Goal: Communication & Community: Connect with others

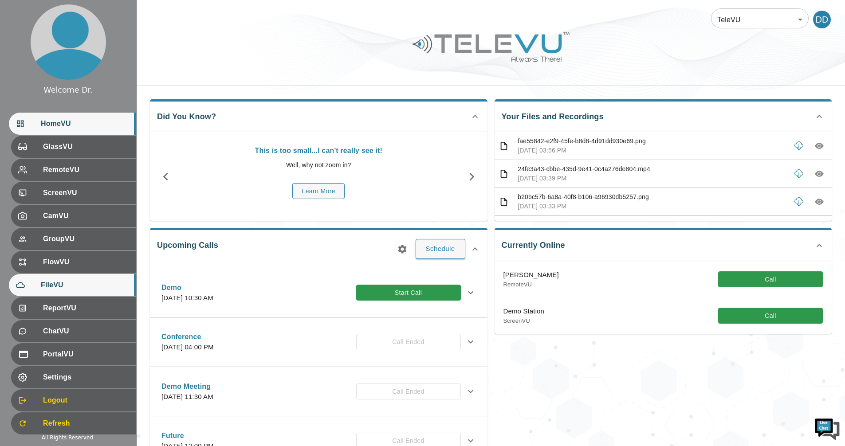
click at [51, 287] on span "FileVU" at bounding box center [85, 285] width 88 height 11
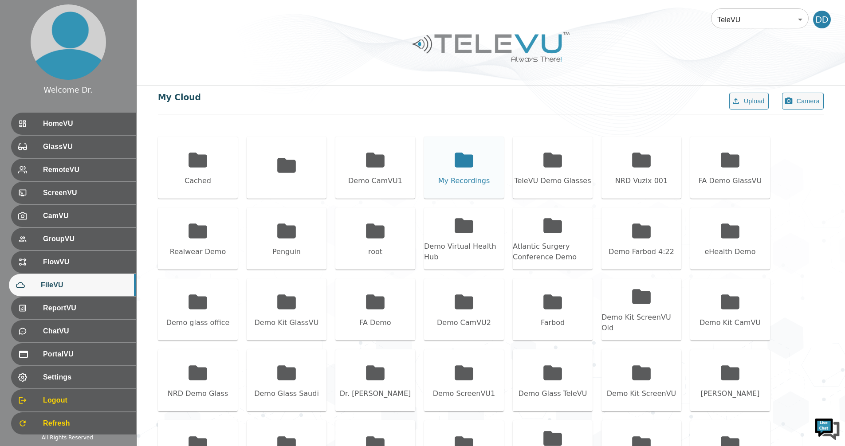
click at [469, 160] on icon at bounding box center [464, 160] width 19 height 15
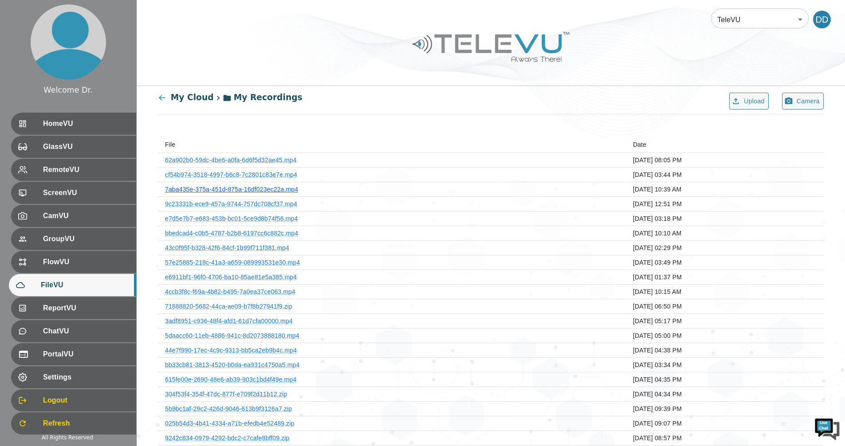
click at [264, 190] on link "7aba435e-375a-451d-875a-16df023ec22a.mp4" at bounding box center [231, 189] width 133 height 7
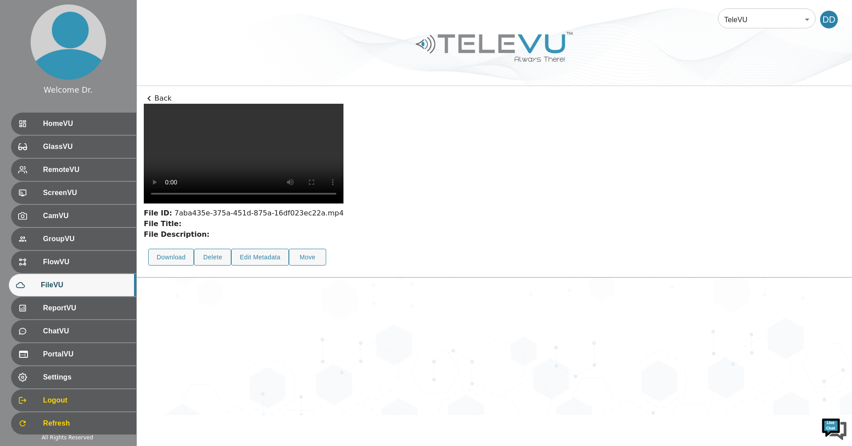
click at [153, 99] on icon at bounding box center [149, 98] width 11 height 11
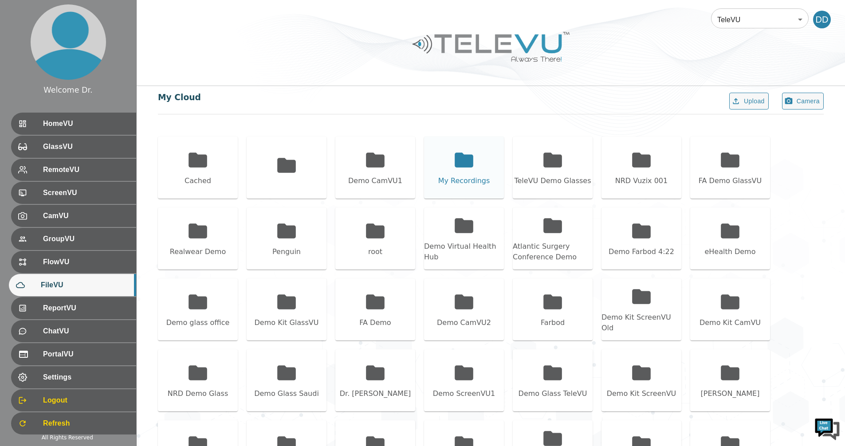
click at [469, 161] on icon at bounding box center [464, 160] width 19 height 15
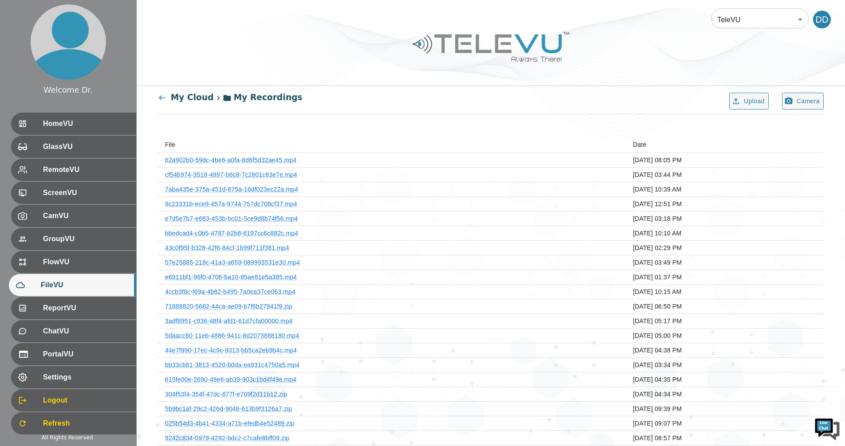
drag, startPoint x: 259, startPoint y: 220, endPoint x: 235, endPoint y: 209, distance: 26.6
click at [235, 209] on th "9c23331b-ece9-457a-9744-757dc708cf37.mp4" at bounding box center [392, 204] width 468 height 15
click at [241, 233] on link "bbedcad4-c0b5-4787-b2b8-6197cc6c882c.mp4" at bounding box center [231, 233] width 133 height 7
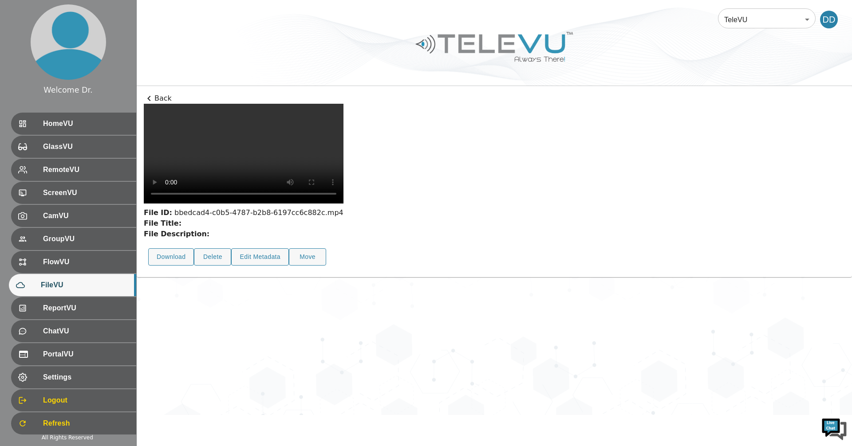
click at [161, 99] on p "Back" at bounding box center [494, 98] width 701 height 11
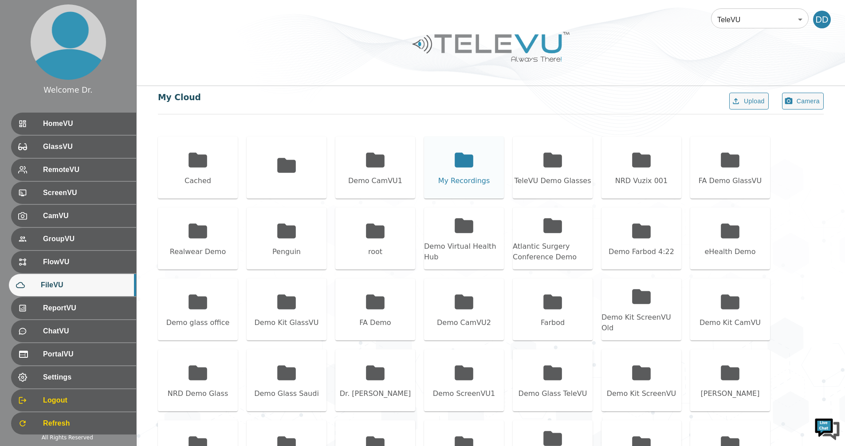
click at [462, 160] on icon at bounding box center [464, 160] width 19 height 15
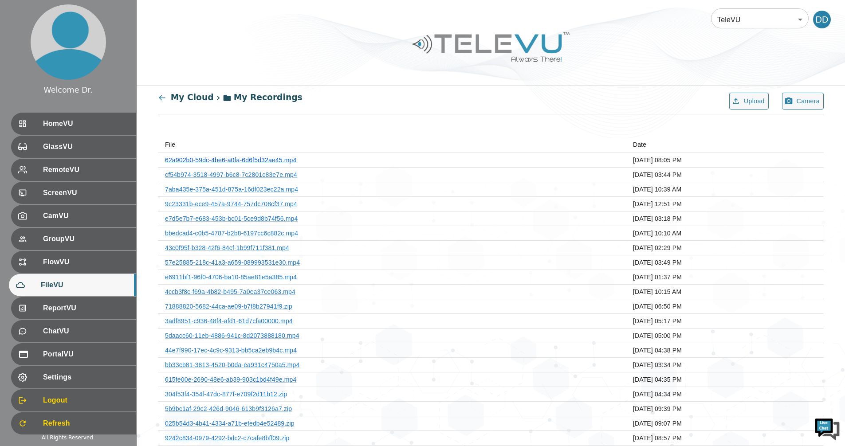
click at [263, 163] on link "62a902b0-59dc-4be6-a0fa-6d6f5d32ae45.mp4" at bounding box center [230, 160] width 131 height 7
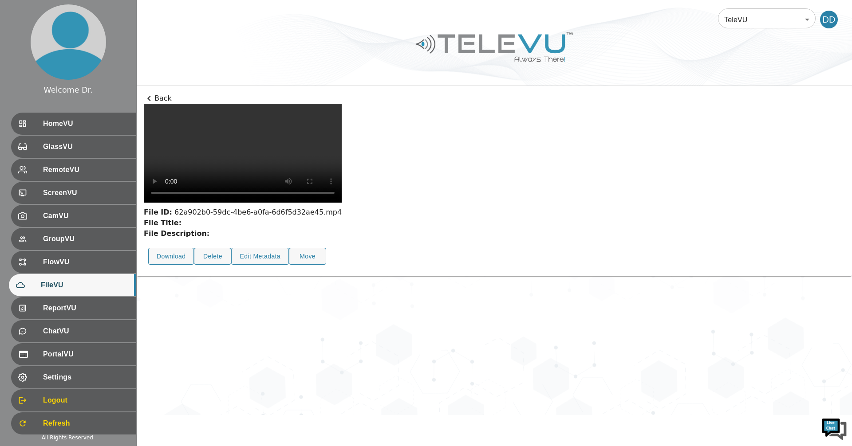
click at [155, 101] on p "Back" at bounding box center [494, 98] width 701 height 11
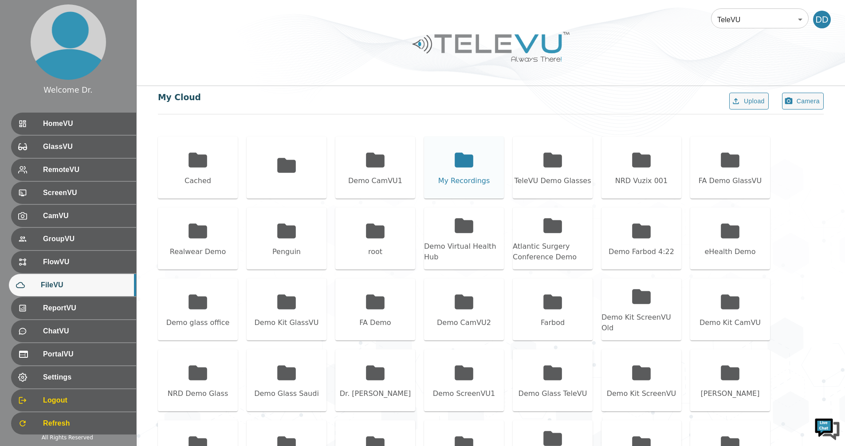
click at [462, 163] on icon at bounding box center [464, 160] width 19 height 15
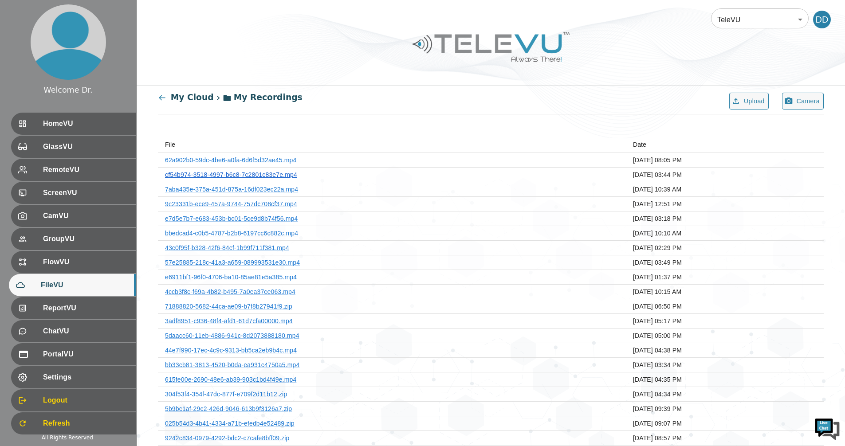
click at [242, 174] on link "cf54b974-3518-4997-b6c8-7c2801c83e7e.mp4" at bounding box center [231, 174] width 132 height 7
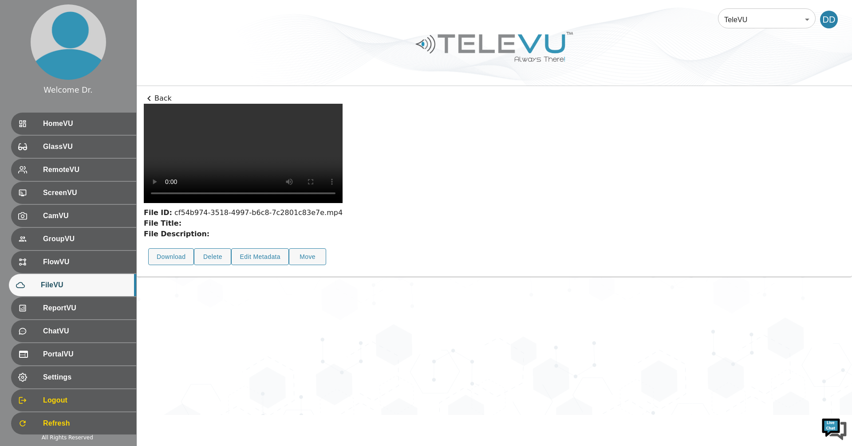
click at [150, 98] on icon at bounding box center [149, 98] width 11 height 11
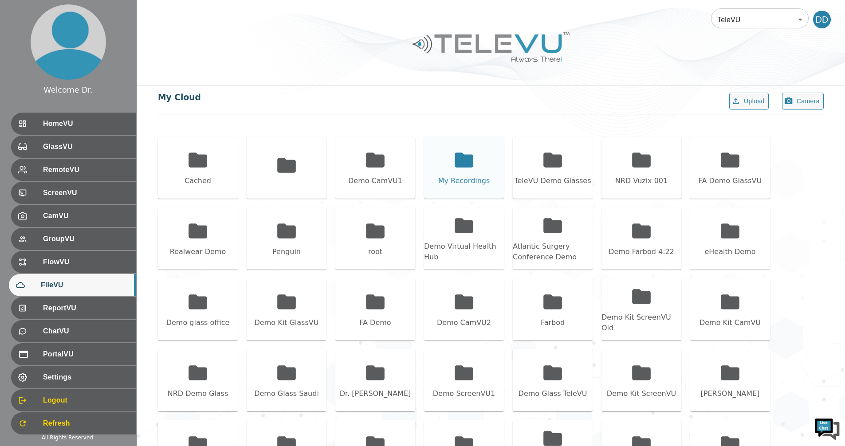
click at [464, 170] on icon at bounding box center [464, 160] width 22 height 22
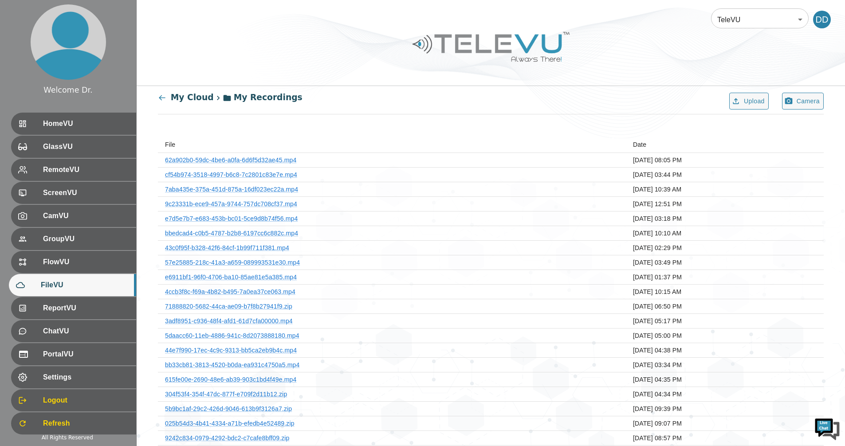
click at [264, 185] on th "7aba435e-375a-451d-875a-16df023ec22a.mp4" at bounding box center [392, 189] width 468 height 15
click at [263, 189] on link "7aba435e-375a-451d-875a-16df023ec22a.mp4" at bounding box center [231, 189] width 133 height 7
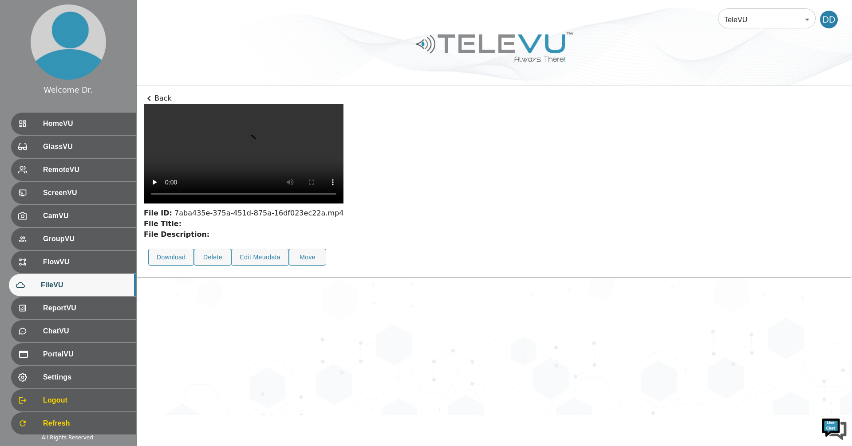
click at [159, 98] on p "Back" at bounding box center [494, 98] width 701 height 11
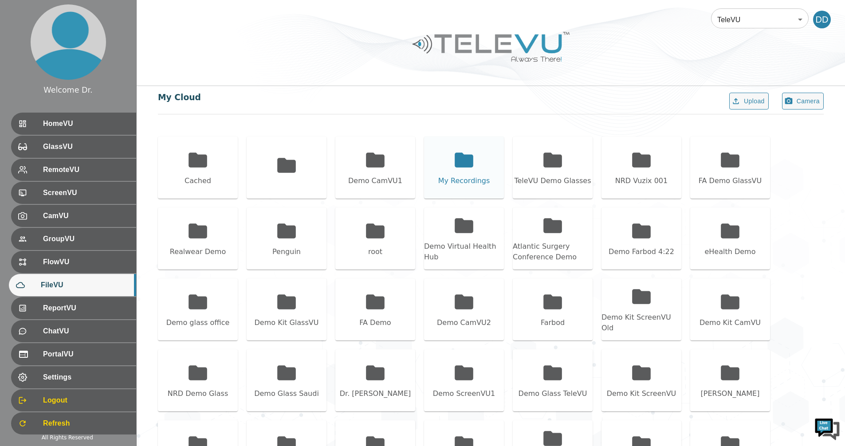
click at [460, 170] on icon at bounding box center [464, 160] width 22 height 22
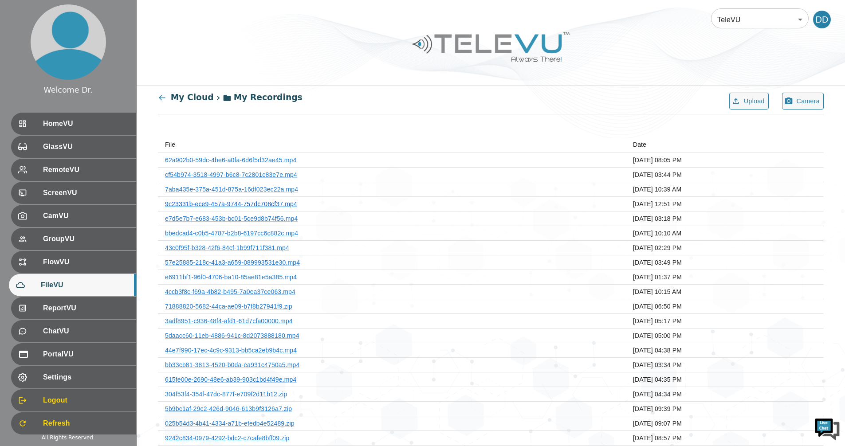
click at [243, 205] on link "9c23331b-ece9-457a-9744-757dc708cf37.mp4" at bounding box center [231, 204] width 132 height 7
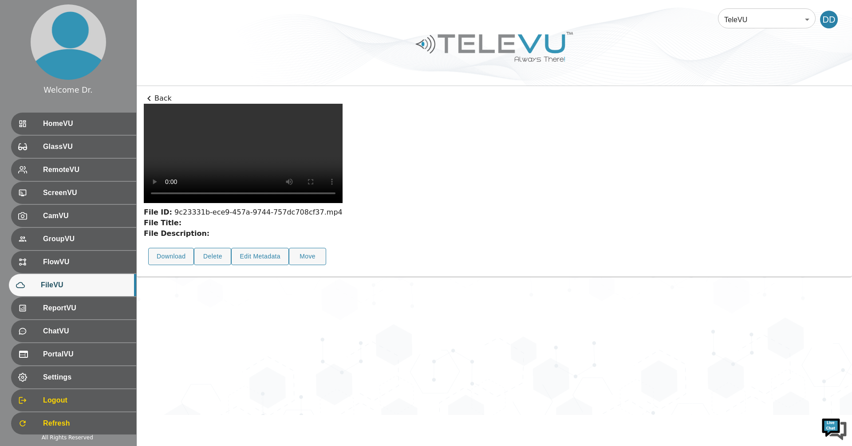
click at [156, 95] on p "Back" at bounding box center [494, 98] width 701 height 11
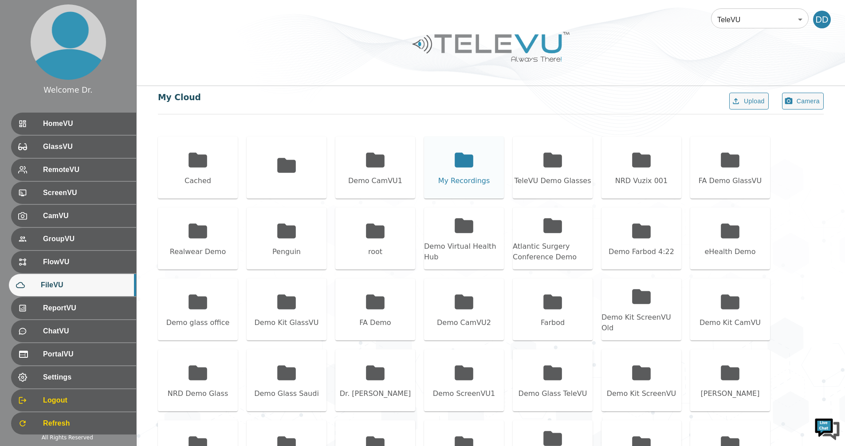
click at [455, 171] on icon at bounding box center [464, 160] width 22 height 22
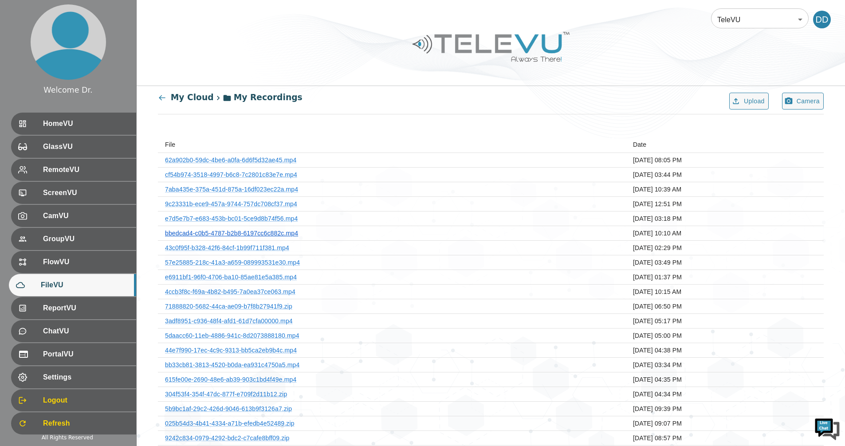
click at [253, 235] on link "bbedcad4-c0b5-4787-b2b8-6197cc6c882c.mp4" at bounding box center [231, 233] width 133 height 7
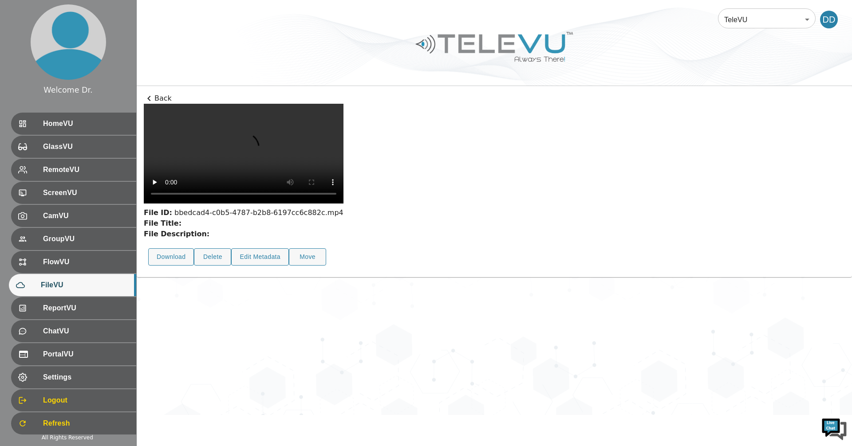
click at [154, 100] on icon at bounding box center [149, 98] width 11 height 11
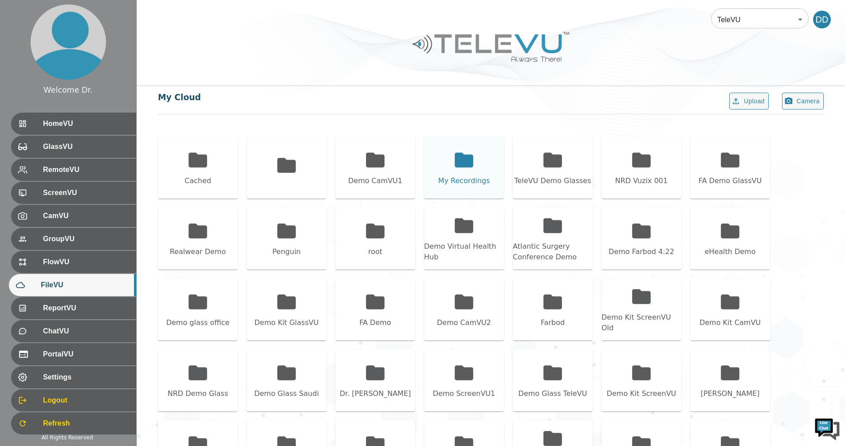
click at [455, 166] on icon at bounding box center [464, 160] width 22 height 22
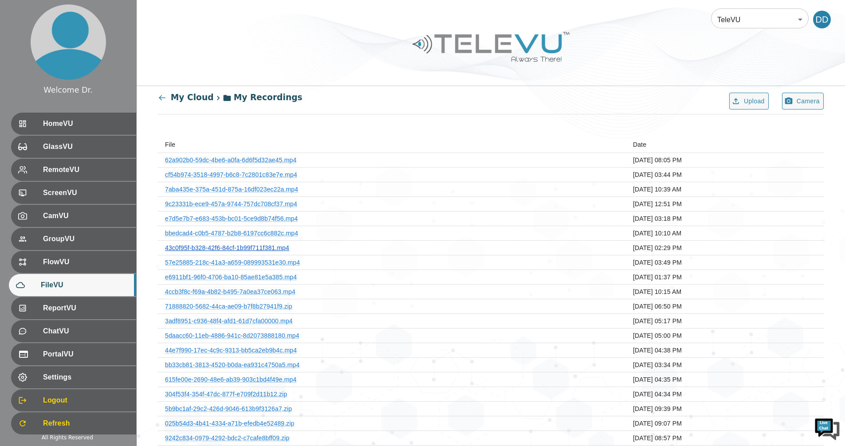
click at [261, 251] on link "43c0f95f-b328-42f6-84cf-1b99f711f381.mp4" at bounding box center [227, 247] width 124 height 7
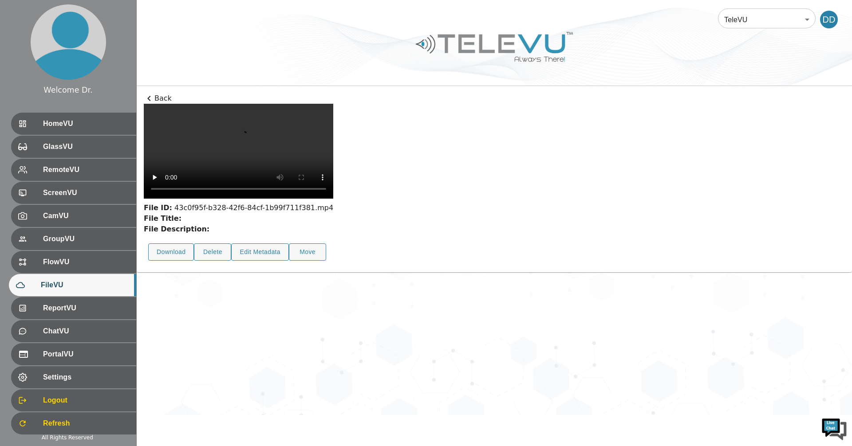
click at [162, 101] on p "Back" at bounding box center [494, 98] width 701 height 11
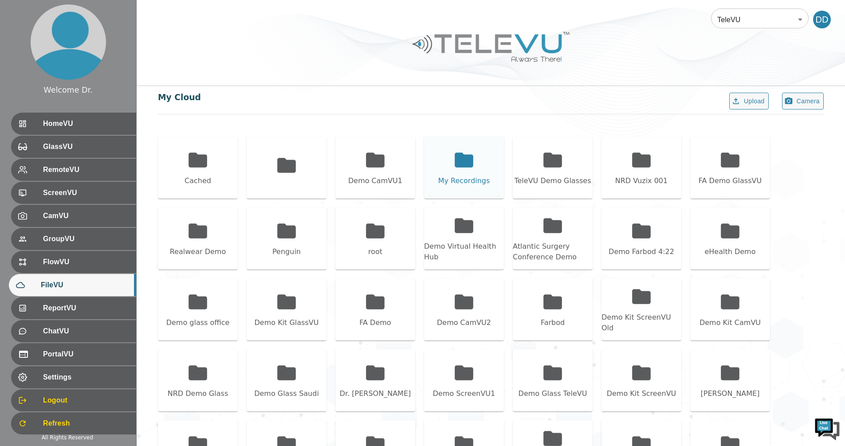
click at [459, 162] on icon at bounding box center [464, 160] width 19 height 15
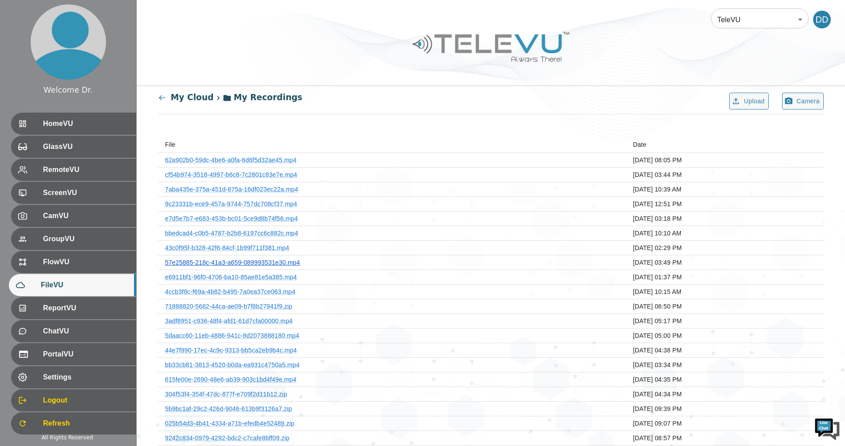
click at [245, 260] on link "57e25885-218c-41a3-a659-089993531e30.mp4" at bounding box center [232, 262] width 135 height 7
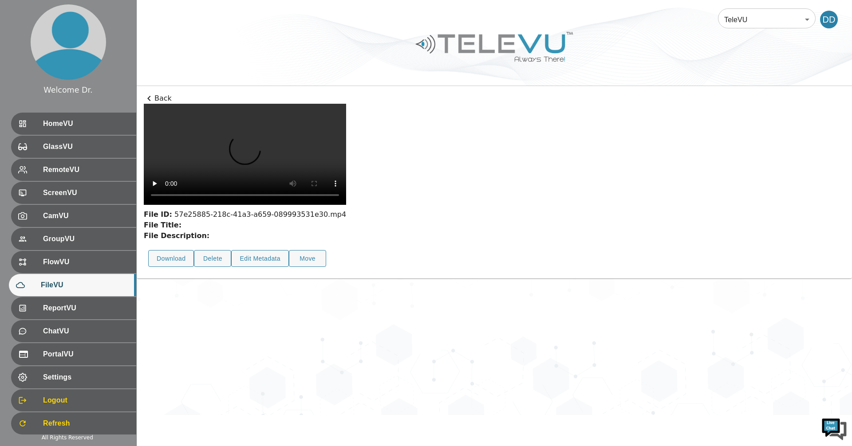
click at [161, 97] on p "Back" at bounding box center [494, 98] width 701 height 11
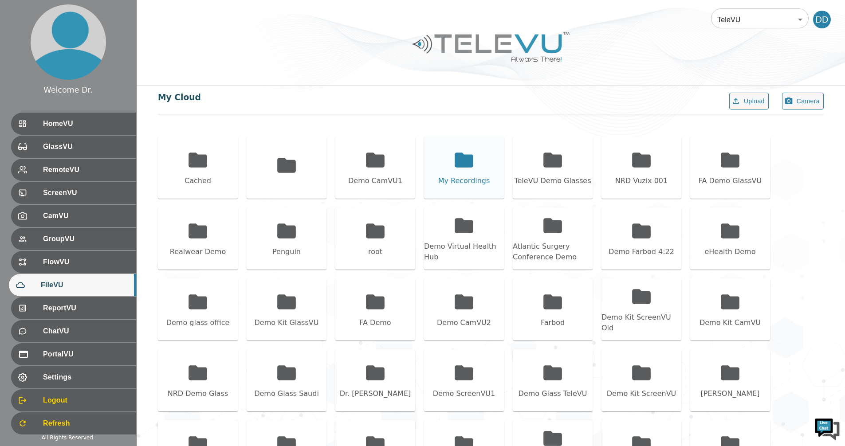
click at [449, 167] on div "My Recordings" at bounding box center [464, 168] width 80 height 62
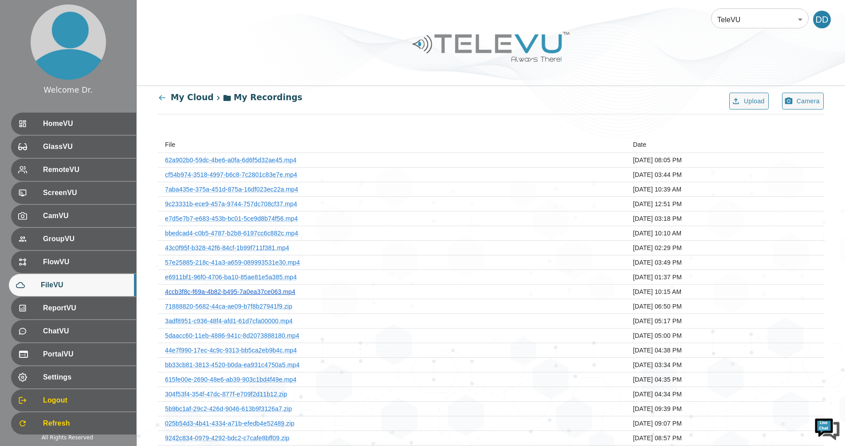
click at [240, 292] on link "4ccb3f8c-f69a-4b82-b495-7a0ea37ce063.mp4" at bounding box center [230, 291] width 130 height 7
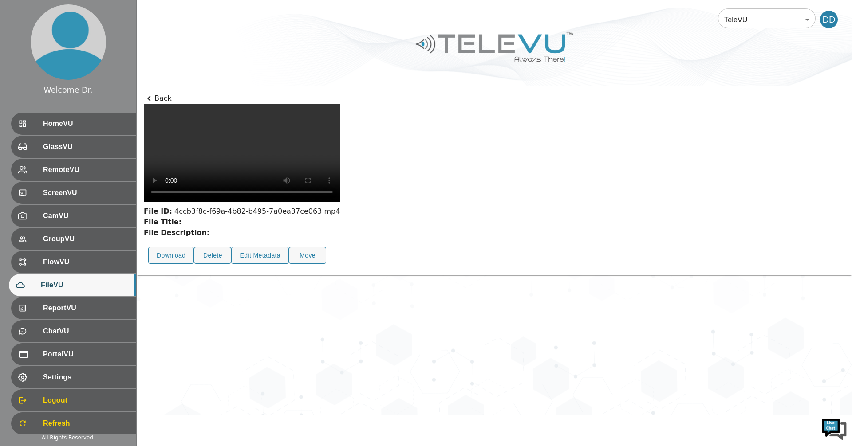
click at [165, 99] on p "Back" at bounding box center [494, 98] width 701 height 11
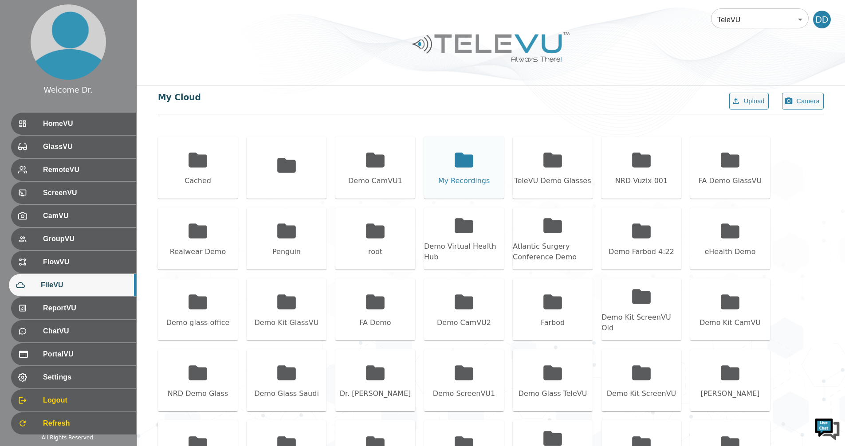
click at [470, 164] on icon at bounding box center [464, 160] width 19 height 15
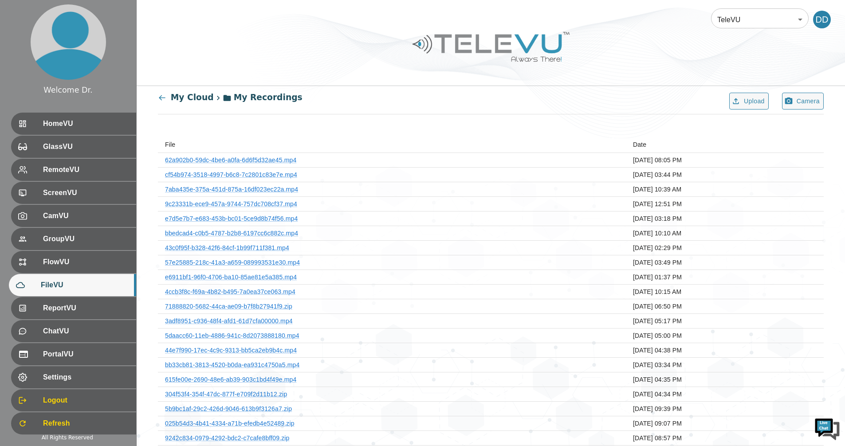
click at [253, 156] on th "62a902b0-59dc-4be6-a0fa-6d6f5d32ae45.mp4" at bounding box center [392, 160] width 468 height 15
click at [256, 162] on link "62a902b0-59dc-4be6-a0fa-6d6f5d32ae45.mp4" at bounding box center [230, 160] width 131 height 7
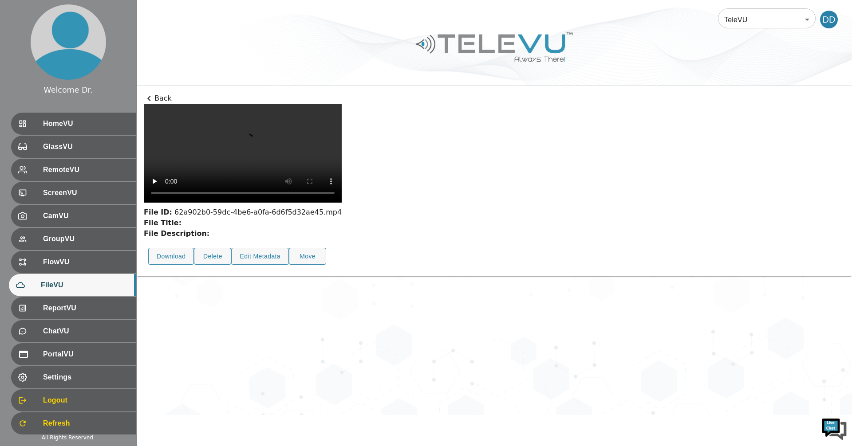
click at [152, 99] on icon at bounding box center [149, 98] width 11 height 11
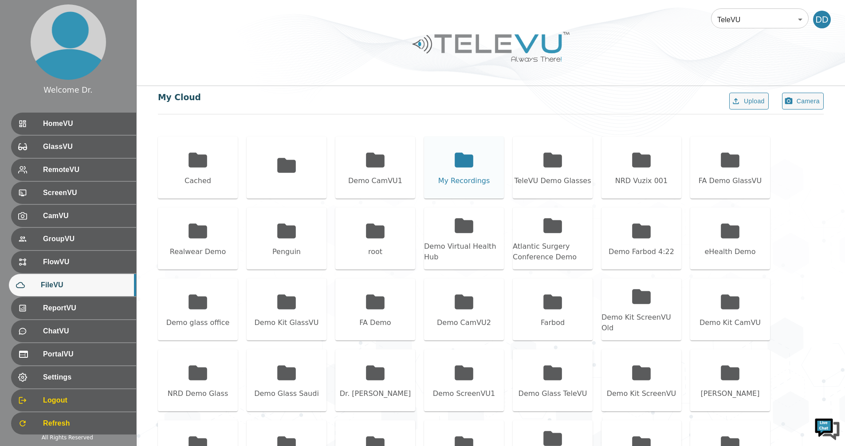
click at [465, 154] on icon at bounding box center [464, 160] width 22 height 22
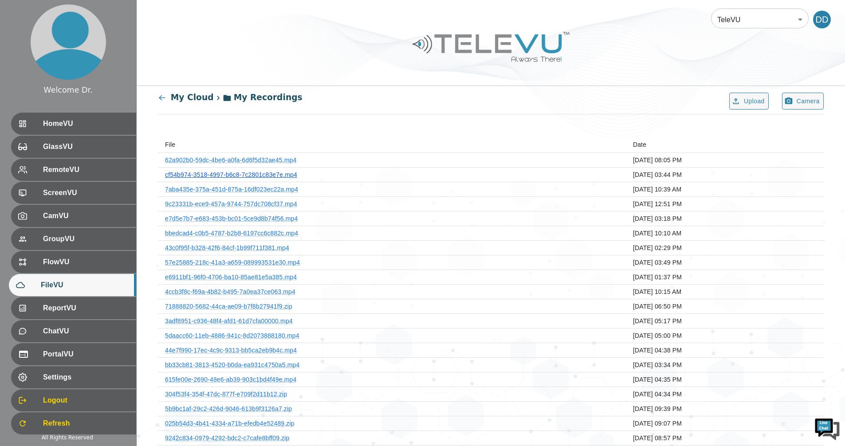
click at [264, 175] on link "cf54b974-3518-4997-b6c8-7c2801c83e7e.mp4" at bounding box center [231, 174] width 132 height 7
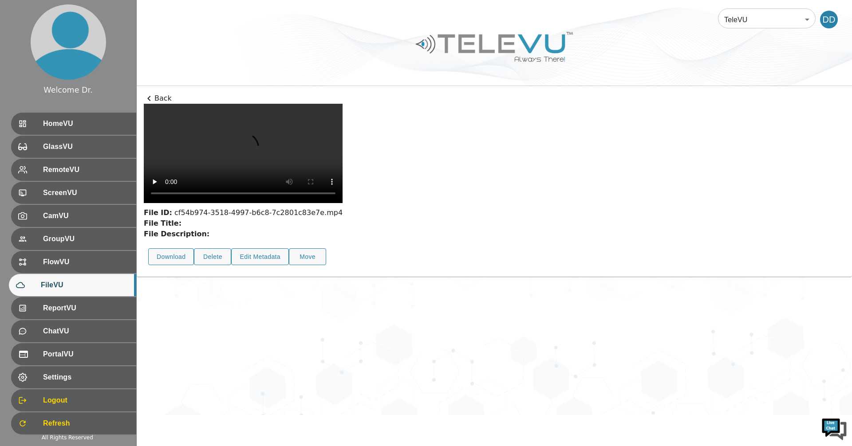
click at [168, 99] on p "Back" at bounding box center [494, 98] width 701 height 11
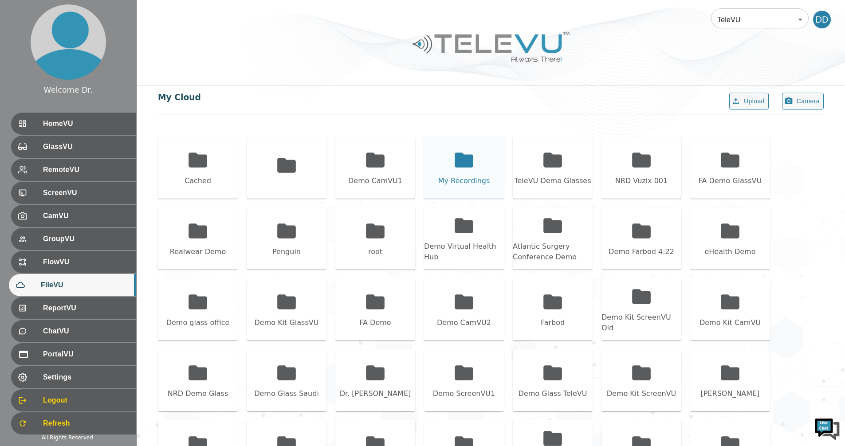
click at [460, 166] on icon at bounding box center [464, 160] width 19 height 15
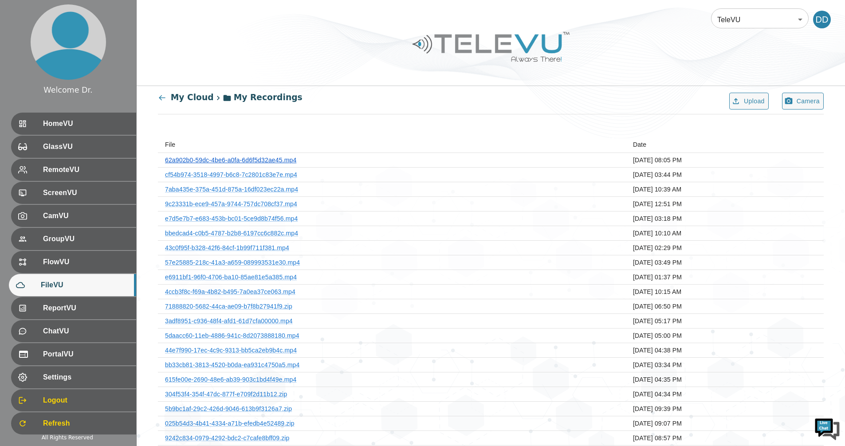
click at [236, 159] on link "62a902b0-59dc-4be6-a0fa-6d6f5d32ae45.mp4" at bounding box center [230, 160] width 131 height 7
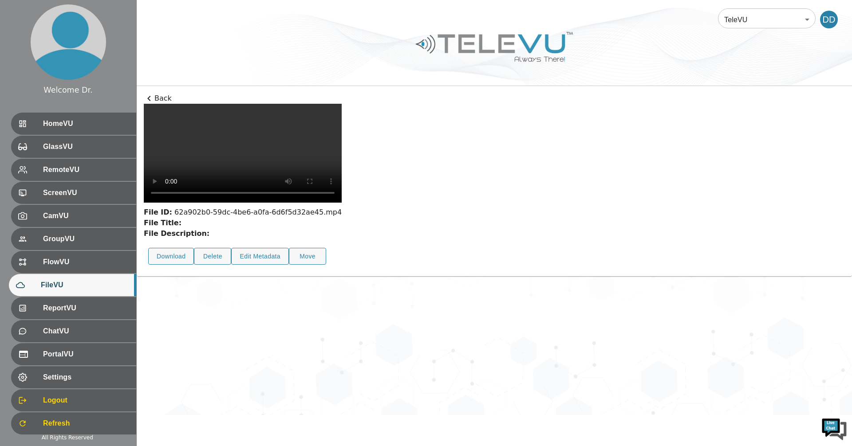
click at [165, 103] on p "Back" at bounding box center [494, 98] width 701 height 11
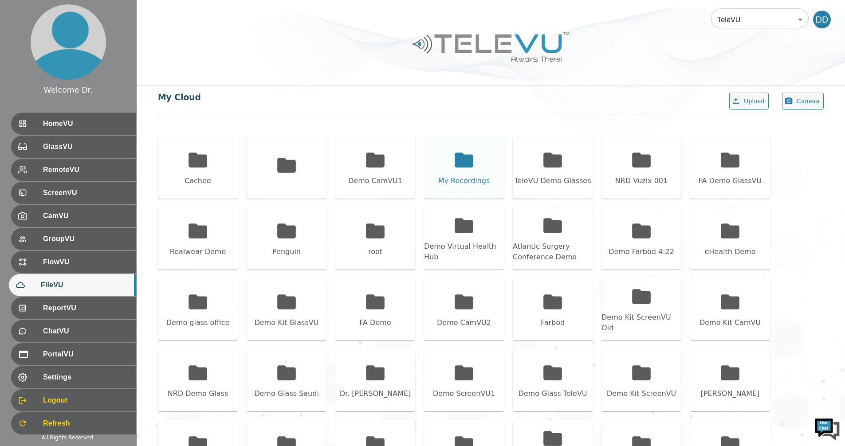
click at [459, 158] on icon at bounding box center [464, 160] width 19 height 15
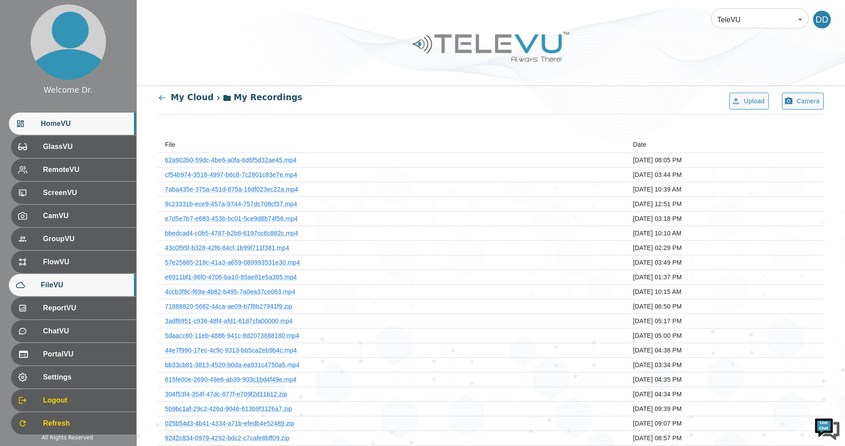
click at [69, 123] on span "HomeVU" at bounding box center [85, 123] width 88 height 11
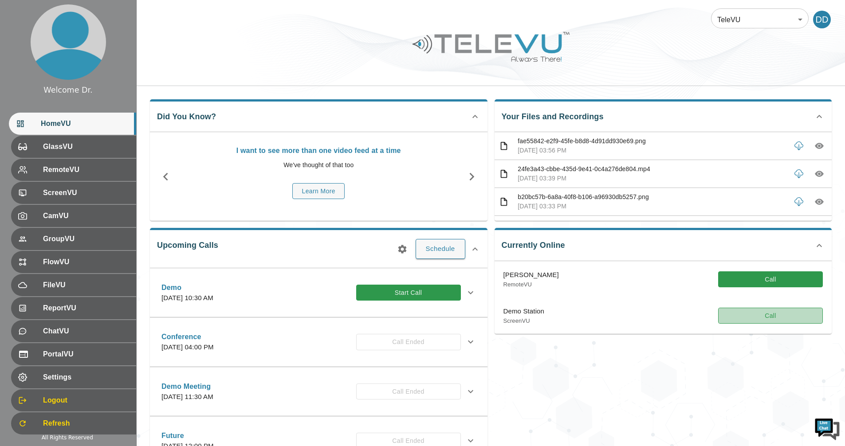
click at [781, 323] on button "Call" at bounding box center [770, 316] width 105 height 16
click at [770, 310] on button "Call" at bounding box center [770, 316] width 105 height 16
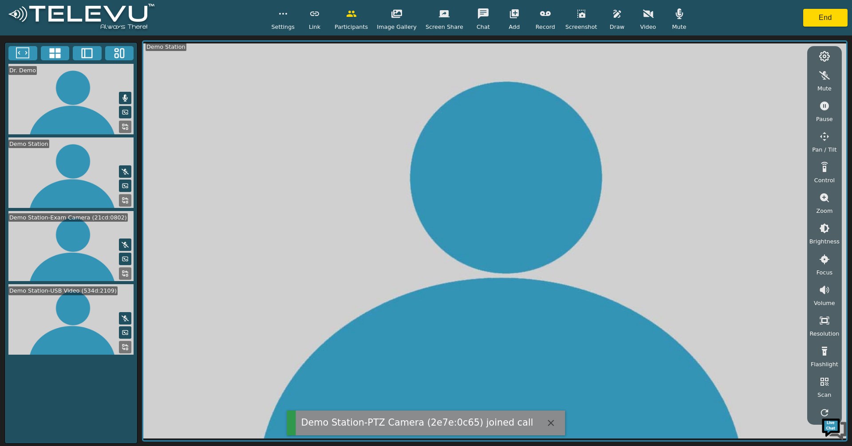
click at [56, 54] on icon at bounding box center [54, 53] width 13 height 13
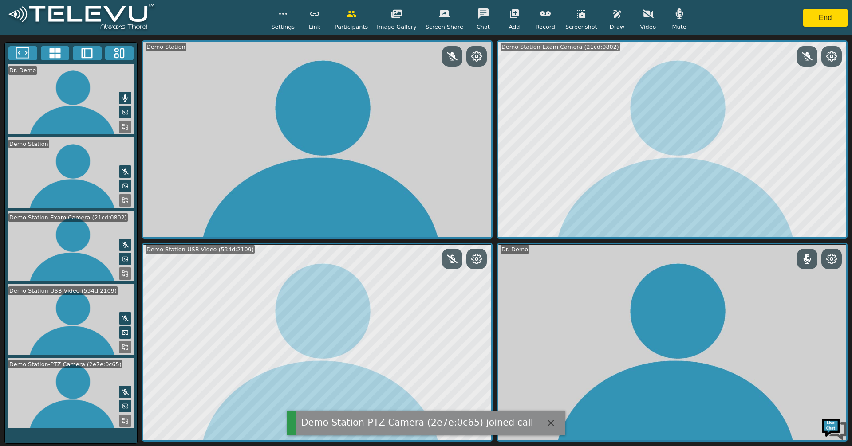
click at [123, 418] on icon at bounding box center [125, 421] width 7 height 7
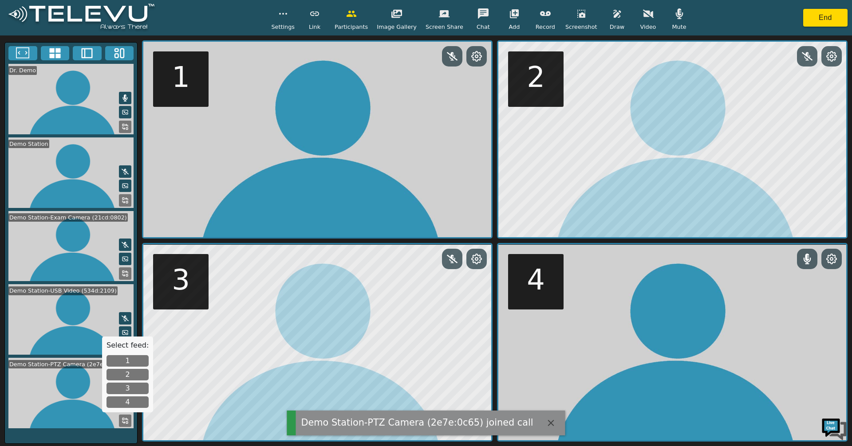
click at [132, 356] on button "1" at bounding box center [127, 361] width 42 height 12
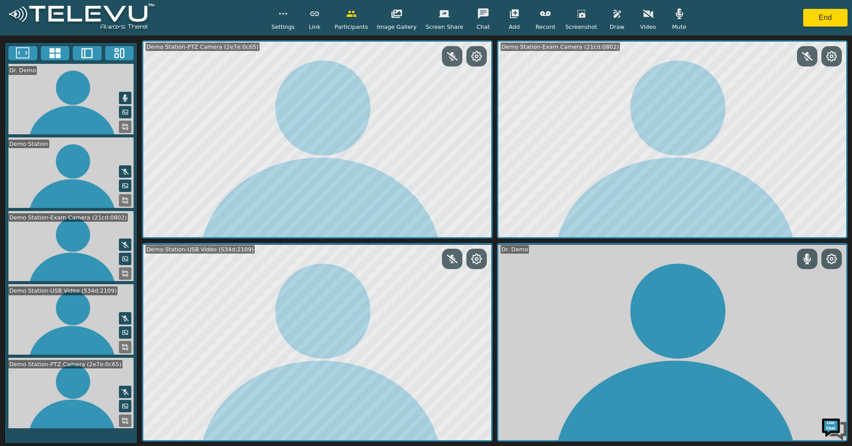
click at [643, 16] on icon "button" at bounding box center [648, 13] width 11 height 11
click at [126, 128] on rect at bounding box center [127, 129] width 2 height 2
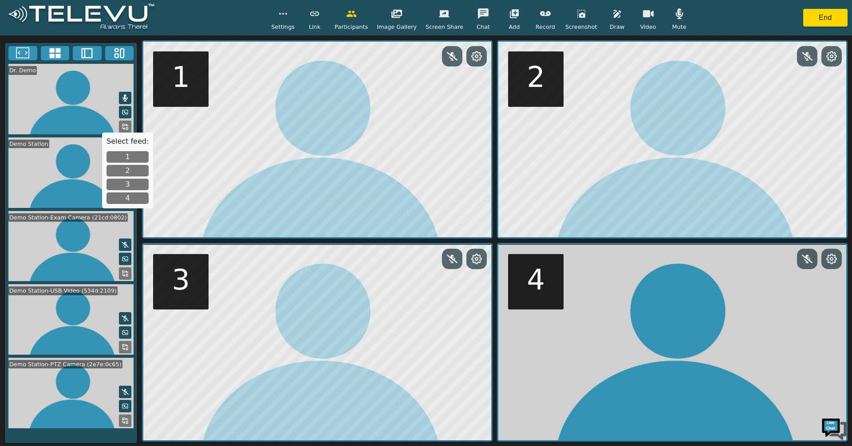
click at [138, 195] on button "4" at bounding box center [127, 199] width 42 height 12
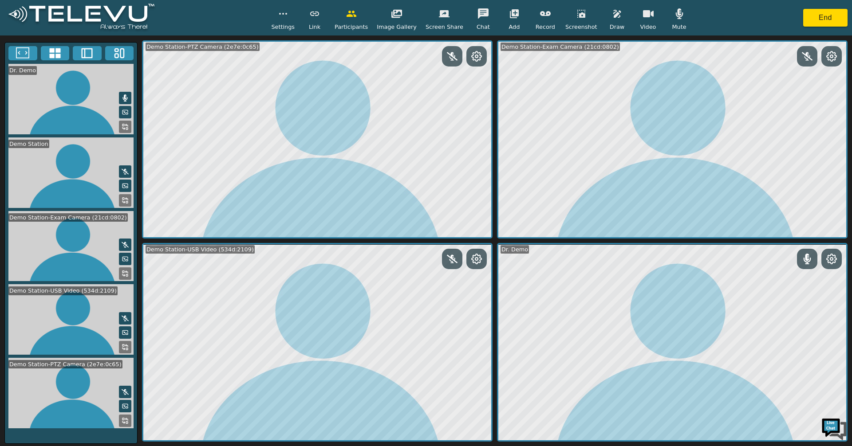
click at [541, 16] on icon "button" at bounding box center [545, 13] width 11 height 11
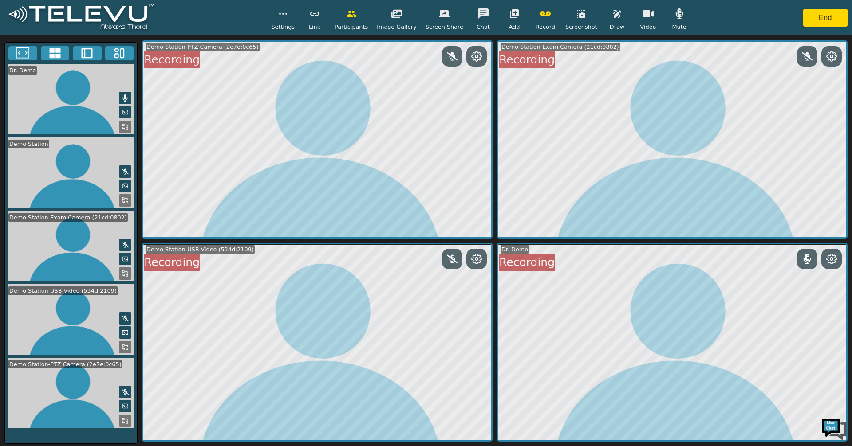
click at [481, 60] on icon at bounding box center [476, 56] width 11 height 11
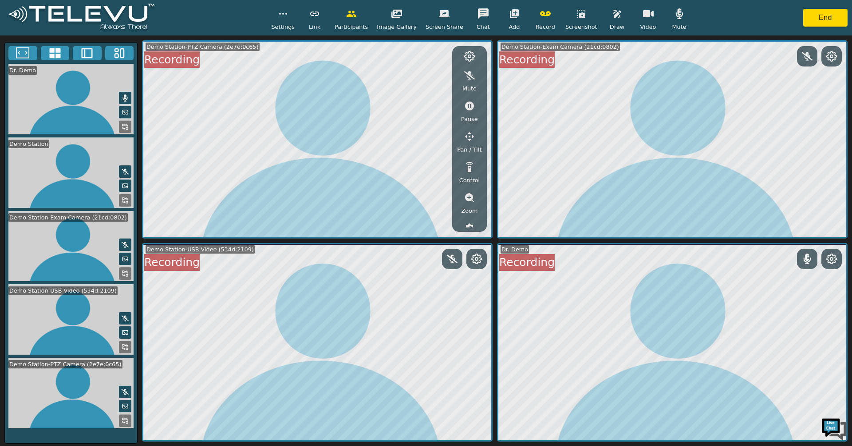
click at [468, 138] on icon "button" at bounding box center [469, 136] width 11 height 11
click at [394, 73] on icon "button" at bounding box center [396, 77] width 11 height 11
click at [439, 77] on icon "button" at bounding box center [441, 77] width 11 height 11
click at [426, 96] on button "button" at bounding box center [419, 95] width 22 height 18
click at [473, 201] on icon "button" at bounding box center [469, 198] width 11 height 11
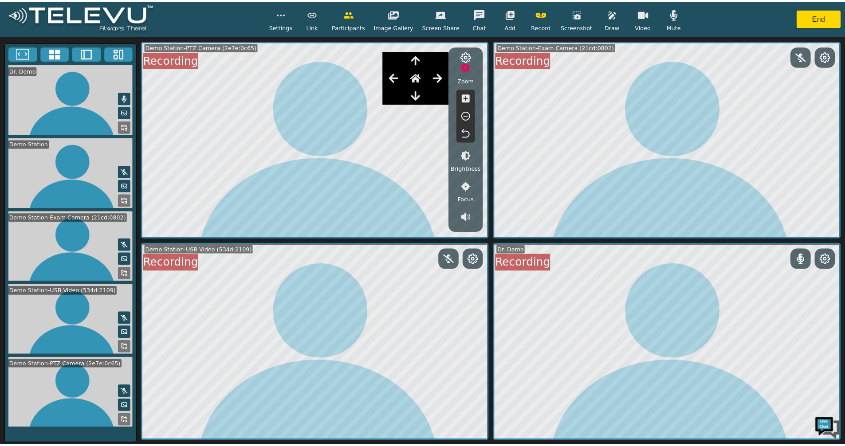
scroll to position [133, 0]
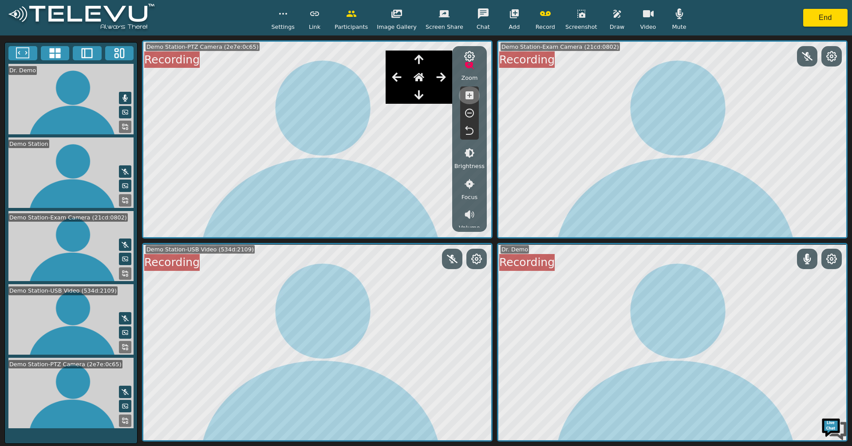
click at [469, 95] on icon "button" at bounding box center [469, 95] width 11 height 11
click at [393, 72] on button "button" at bounding box center [397, 77] width 22 height 18
click at [395, 72] on icon "button" at bounding box center [396, 77] width 11 height 11
click at [395, 73] on icon "button" at bounding box center [396, 77] width 11 height 11
click at [438, 74] on icon "button" at bounding box center [441, 77] width 11 height 11
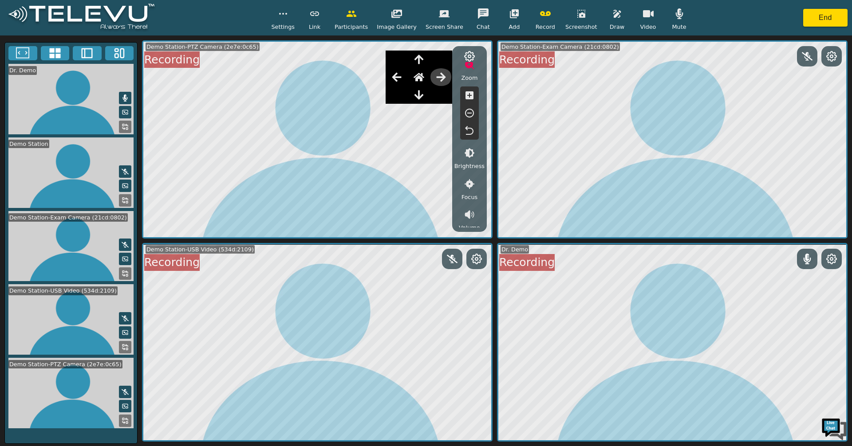
click at [438, 75] on icon "button" at bounding box center [441, 77] width 11 height 11
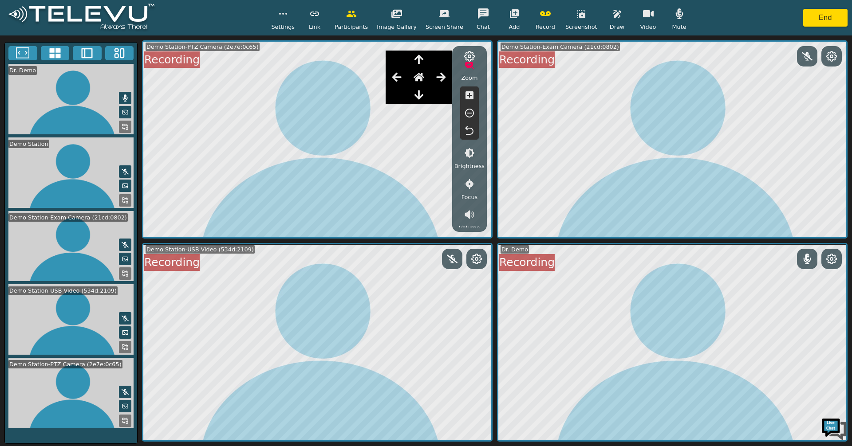
click at [438, 75] on icon "button" at bounding box center [441, 77] width 11 height 11
click at [399, 76] on icon "button" at bounding box center [396, 77] width 11 height 11
click at [613, 12] on icon "button" at bounding box center [617, 14] width 8 height 8
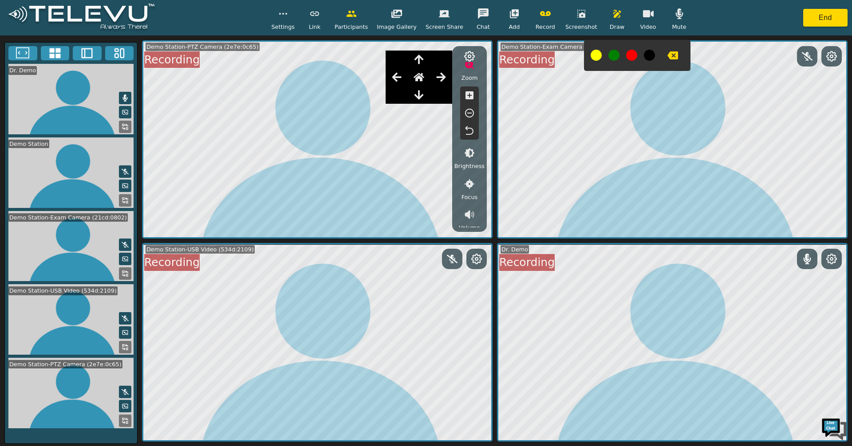
click at [667, 56] on icon "button" at bounding box center [672, 55] width 11 height 8
click at [476, 56] on button at bounding box center [469, 57] width 16 height 12
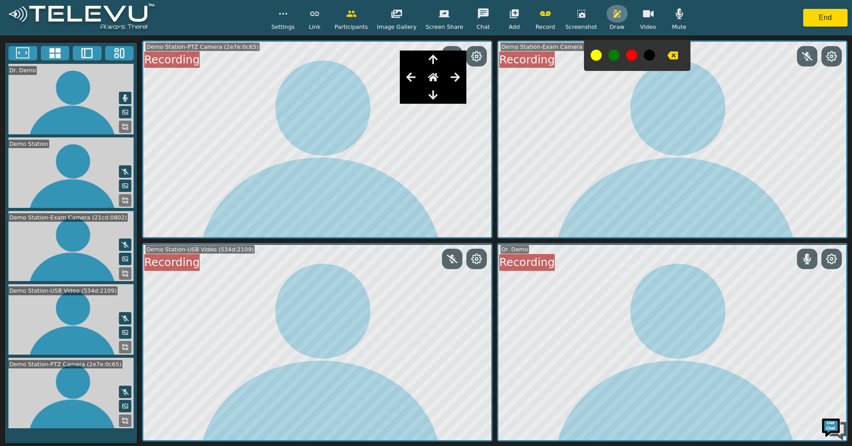
click at [613, 12] on icon "button" at bounding box center [617, 14] width 8 height 8
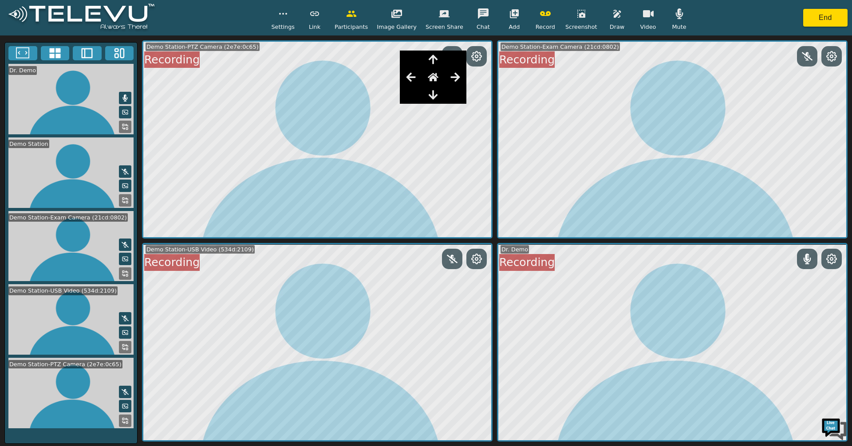
click at [357, 11] on icon "button" at bounding box center [351, 13] width 11 height 11
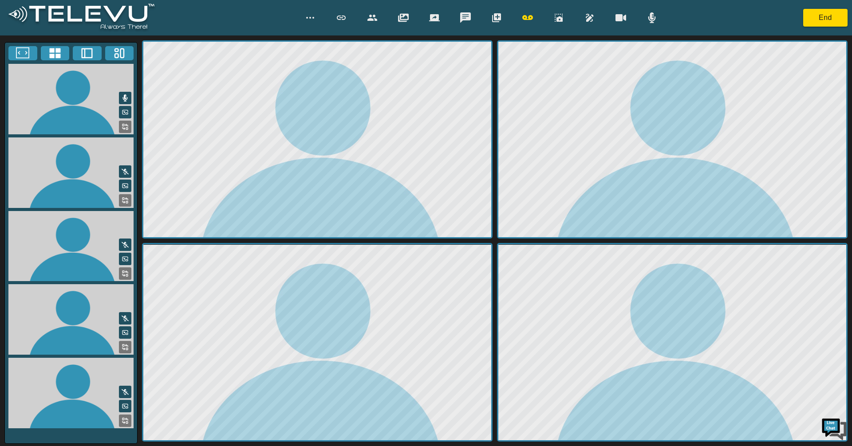
click at [27, 51] on icon at bounding box center [22, 53] width 13 height 13
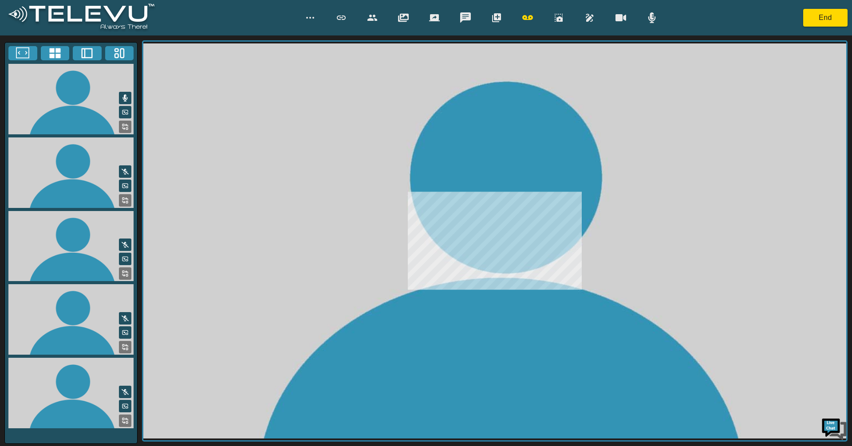
click at [58, 52] on icon at bounding box center [54, 53] width 11 height 10
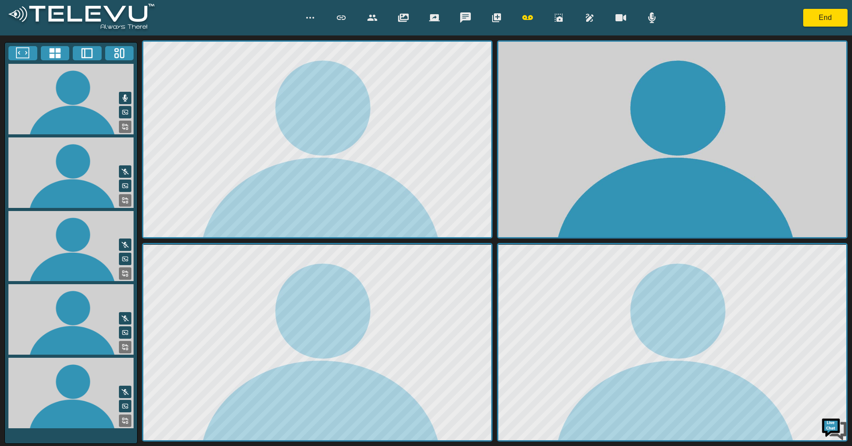
click at [123, 419] on icon at bounding box center [125, 421] width 7 height 7
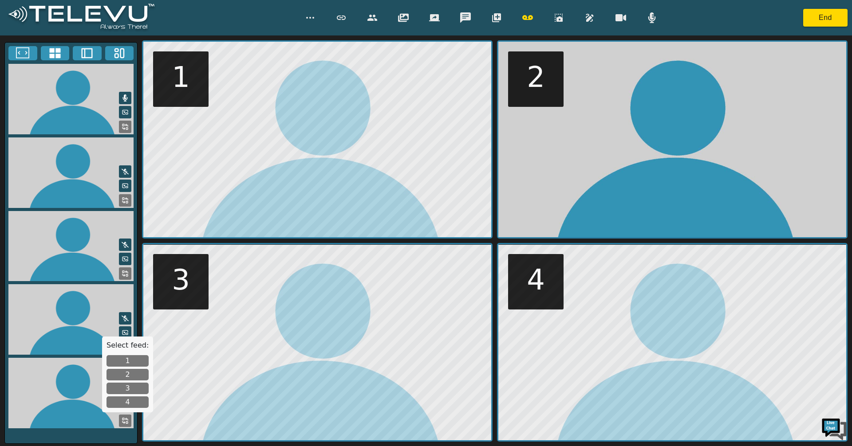
click at [130, 376] on button "2" at bounding box center [127, 375] width 42 height 12
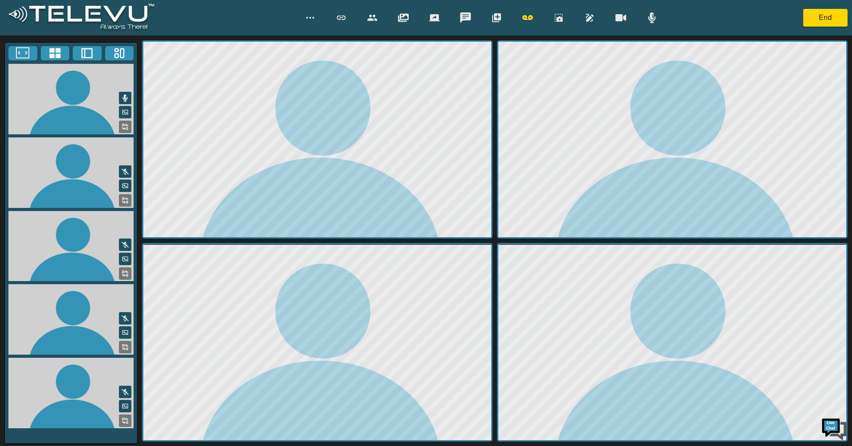
click at [126, 346] on icon at bounding box center [125, 347] width 7 height 7
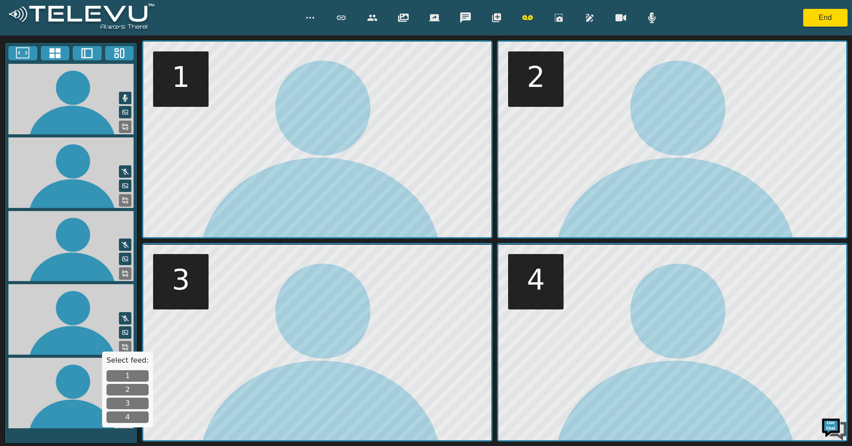
click at [128, 390] on button "2" at bounding box center [127, 390] width 42 height 12
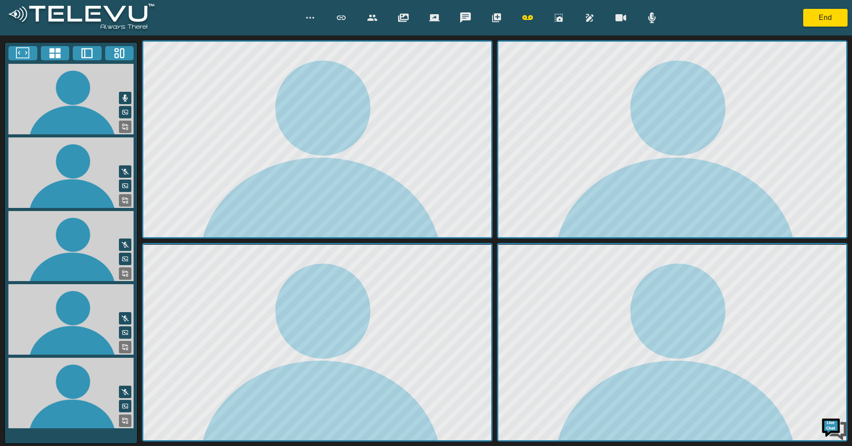
click at [128, 129] on button at bounding box center [125, 127] width 12 height 12
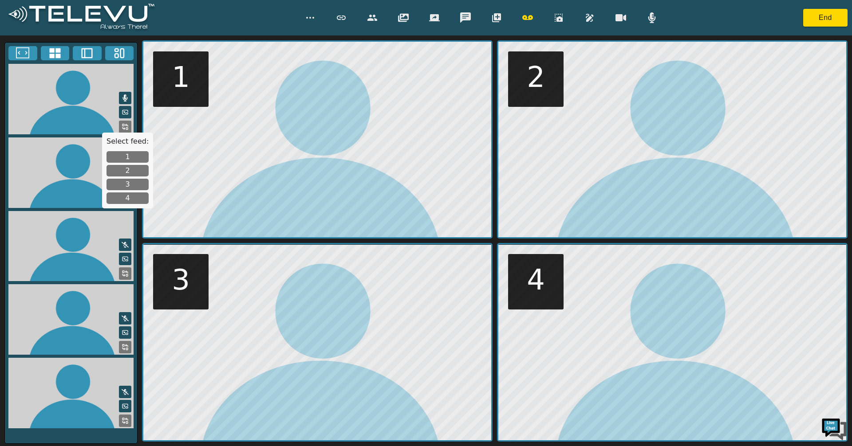
click at [135, 193] on button "4" at bounding box center [127, 199] width 42 height 12
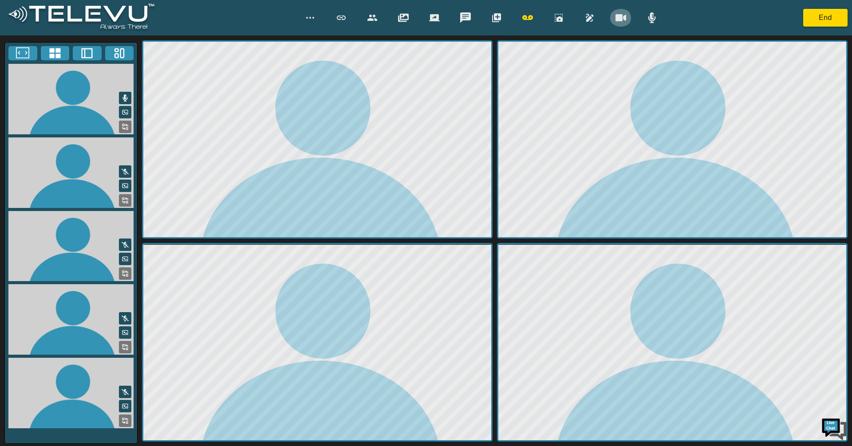
click at [618, 20] on icon "button" at bounding box center [620, 17] width 11 height 7
click at [817, 21] on button "End" at bounding box center [825, 18] width 44 height 18
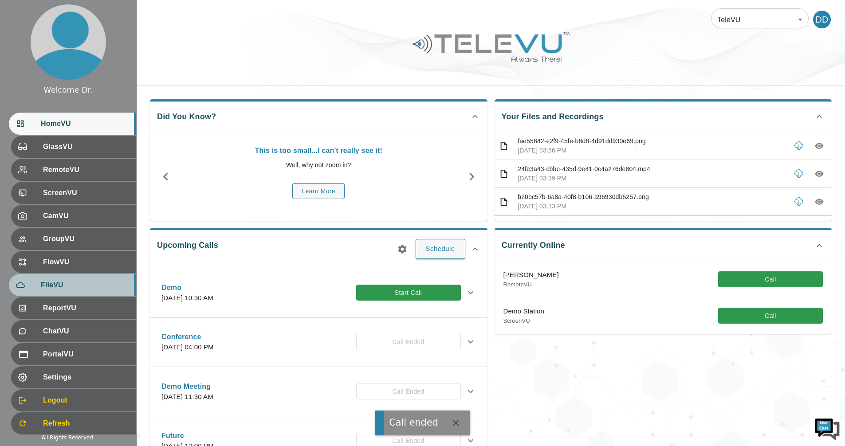
click at [64, 288] on span "FileVU" at bounding box center [85, 285] width 88 height 11
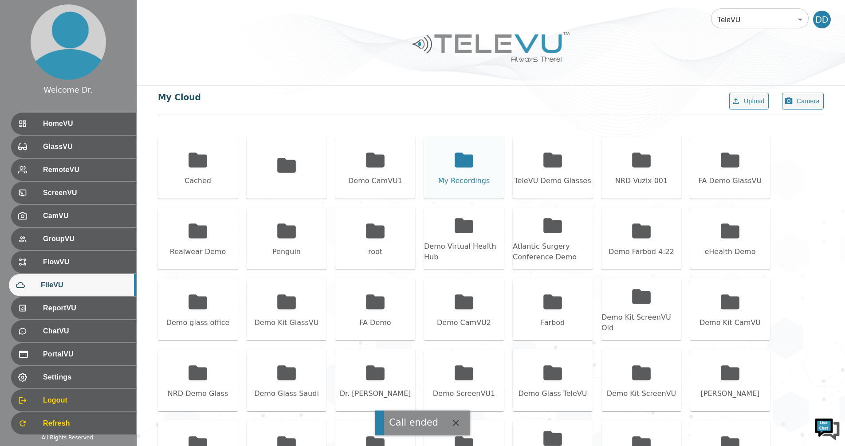
click at [463, 159] on icon at bounding box center [464, 160] width 19 height 15
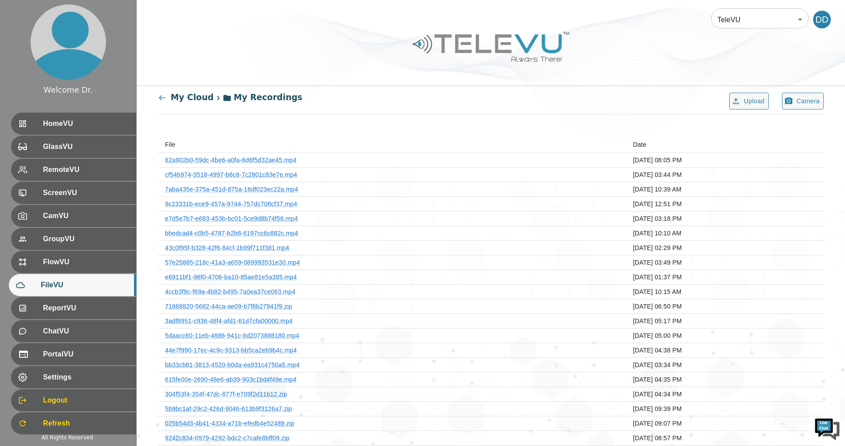
click at [162, 97] on icon at bounding box center [162, 97] width 6 height 5
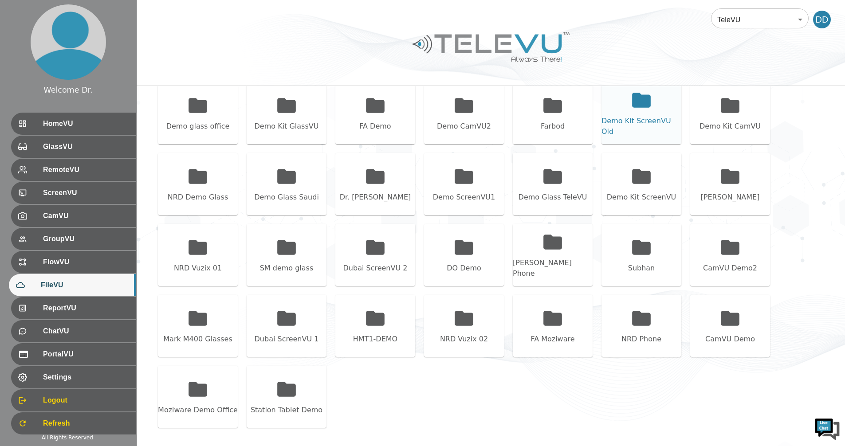
scroll to position [200, 0]
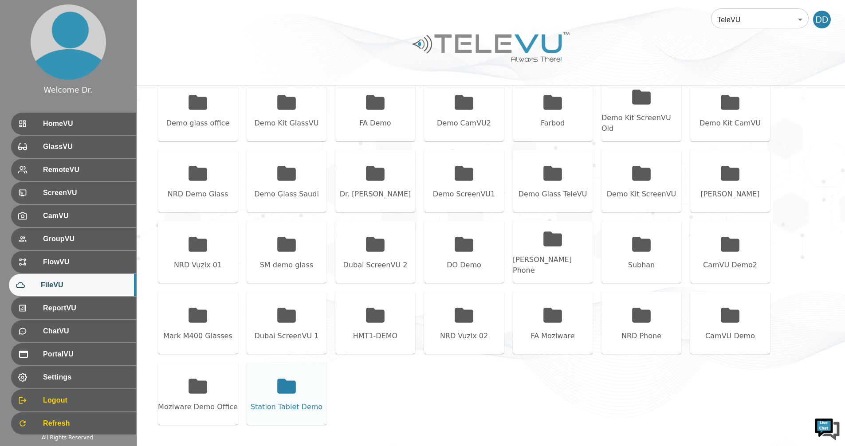
click at [289, 383] on icon at bounding box center [286, 386] width 19 height 15
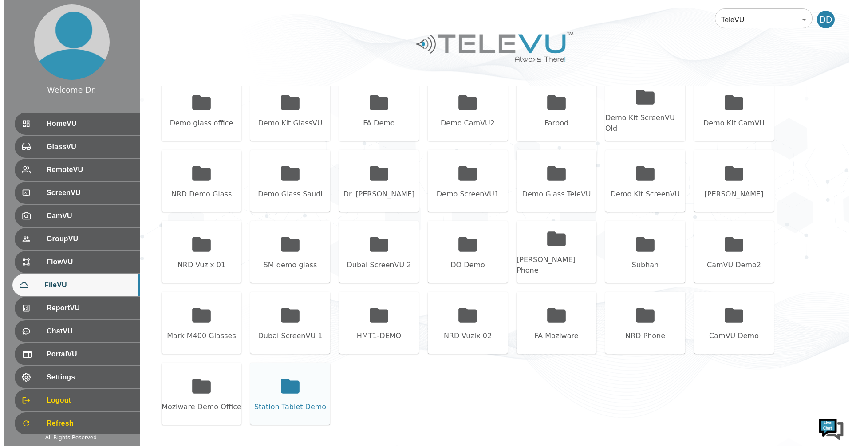
scroll to position [0, 0]
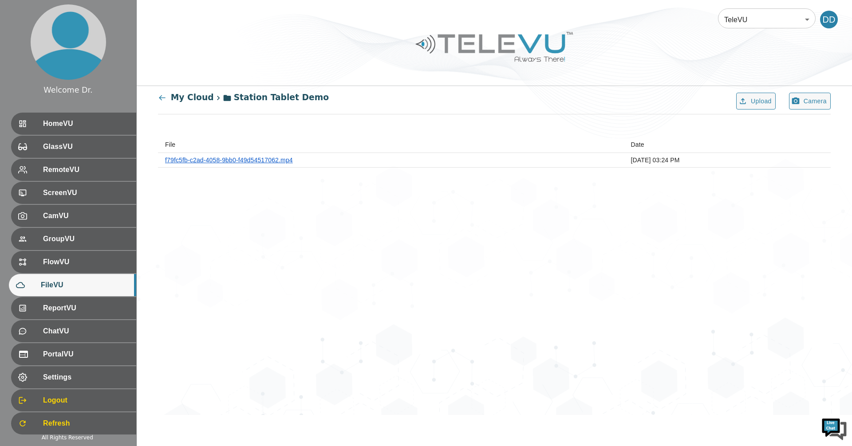
click at [239, 160] on link "f79fc5fb-c2ad-4058-9bb0-f49d54517062.mp4" at bounding box center [229, 160] width 128 height 7
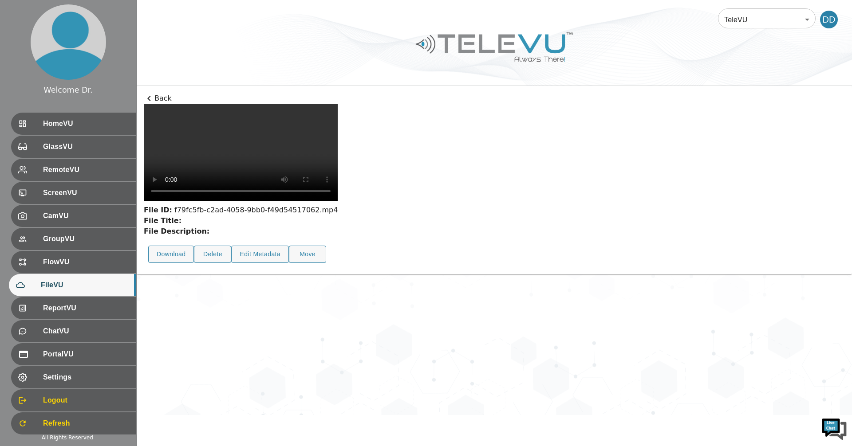
click at [155, 97] on p "Back" at bounding box center [494, 98] width 701 height 11
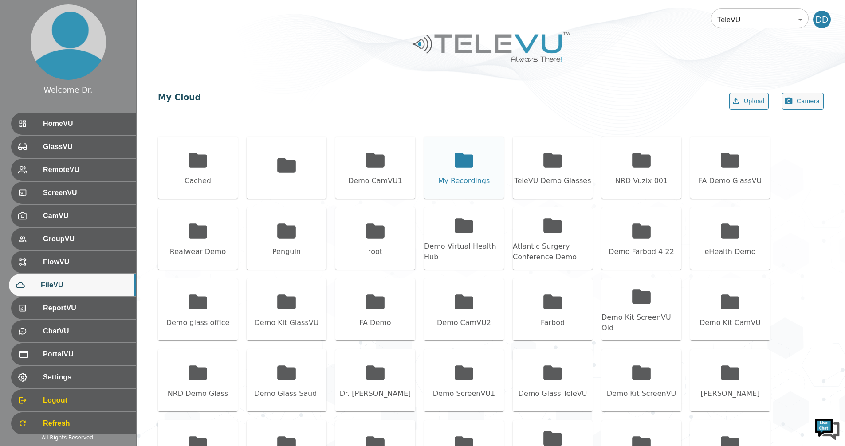
click at [477, 153] on div "My Recordings" at bounding box center [464, 168] width 80 height 62
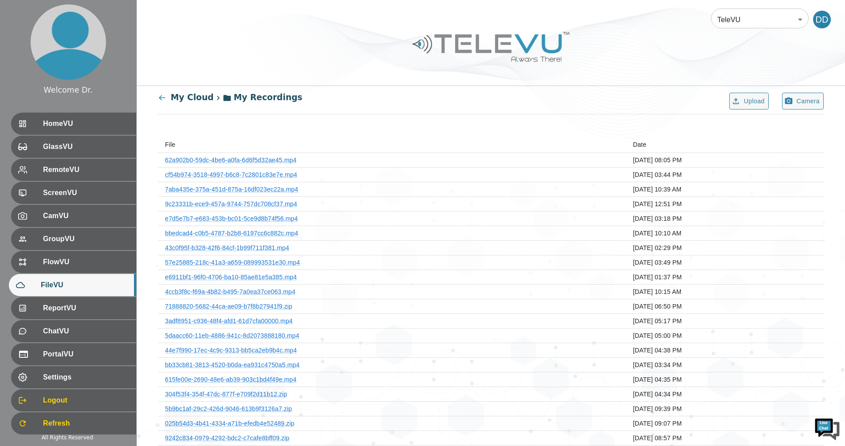
click at [164, 99] on icon at bounding box center [162, 98] width 8 height 8
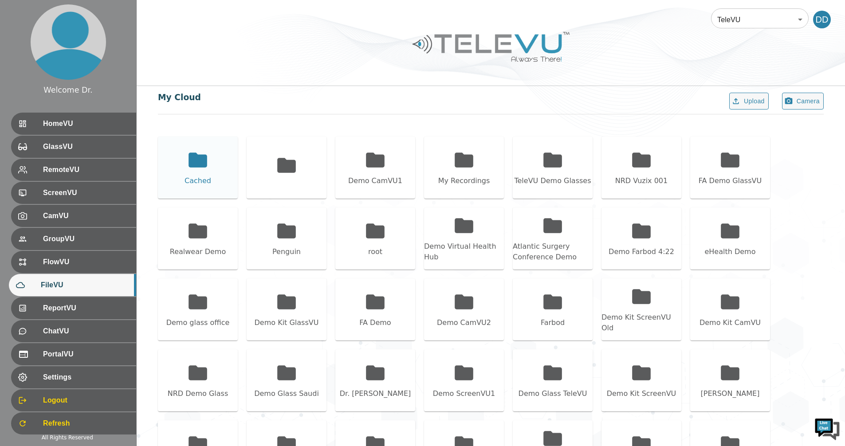
click at [195, 157] on icon at bounding box center [198, 160] width 19 height 15
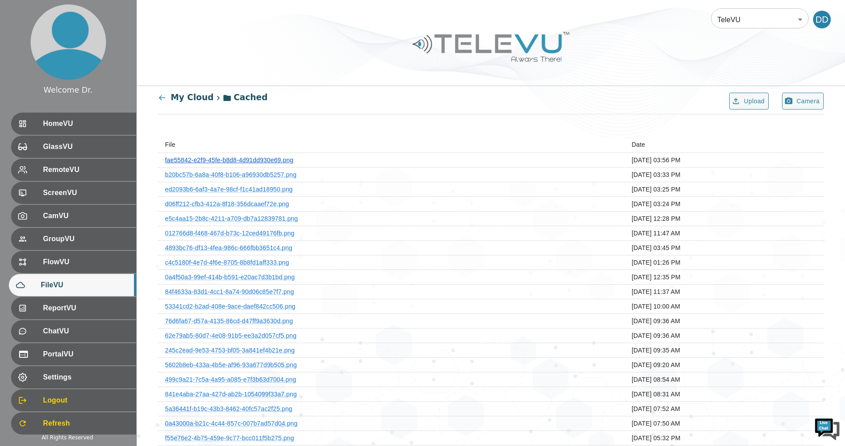
click at [195, 158] on link "fae55842-e2f9-45fe-b8d8-4d91dd930e69.png" at bounding box center [229, 160] width 128 height 7
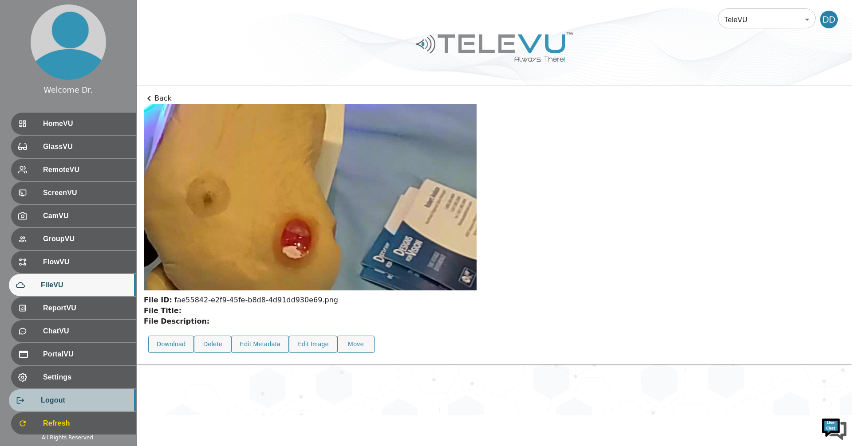
click at [61, 397] on span "Logout" at bounding box center [85, 400] width 88 height 11
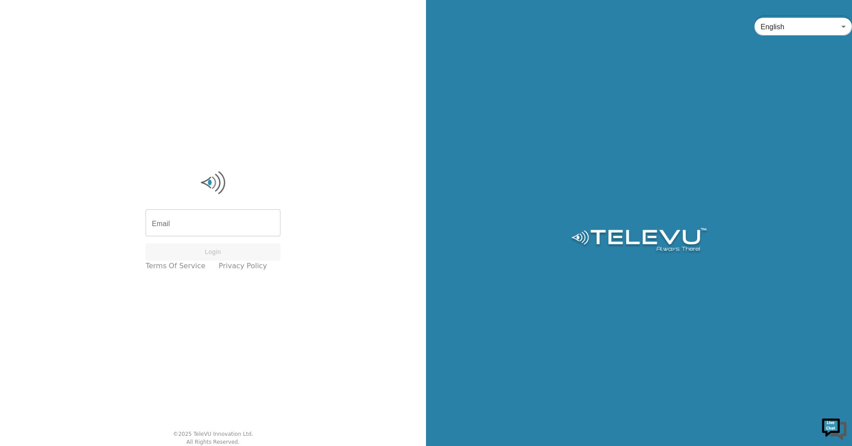
type input "[PERSON_NAME][EMAIL_ADDRESS][DOMAIN_NAME]"
